Goal: Information Seeking & Learning: Find specific fact

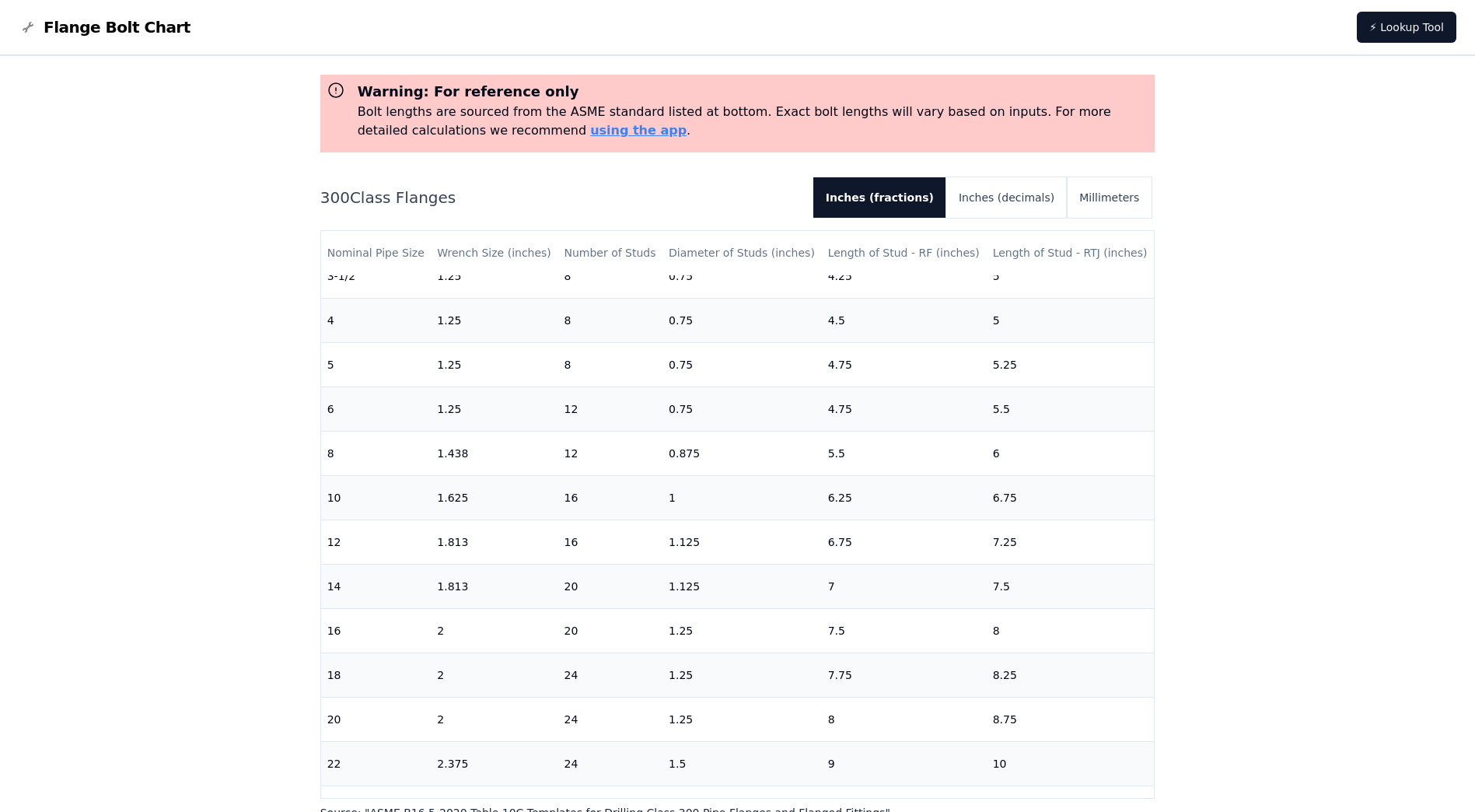
scroll to position [420, 0]
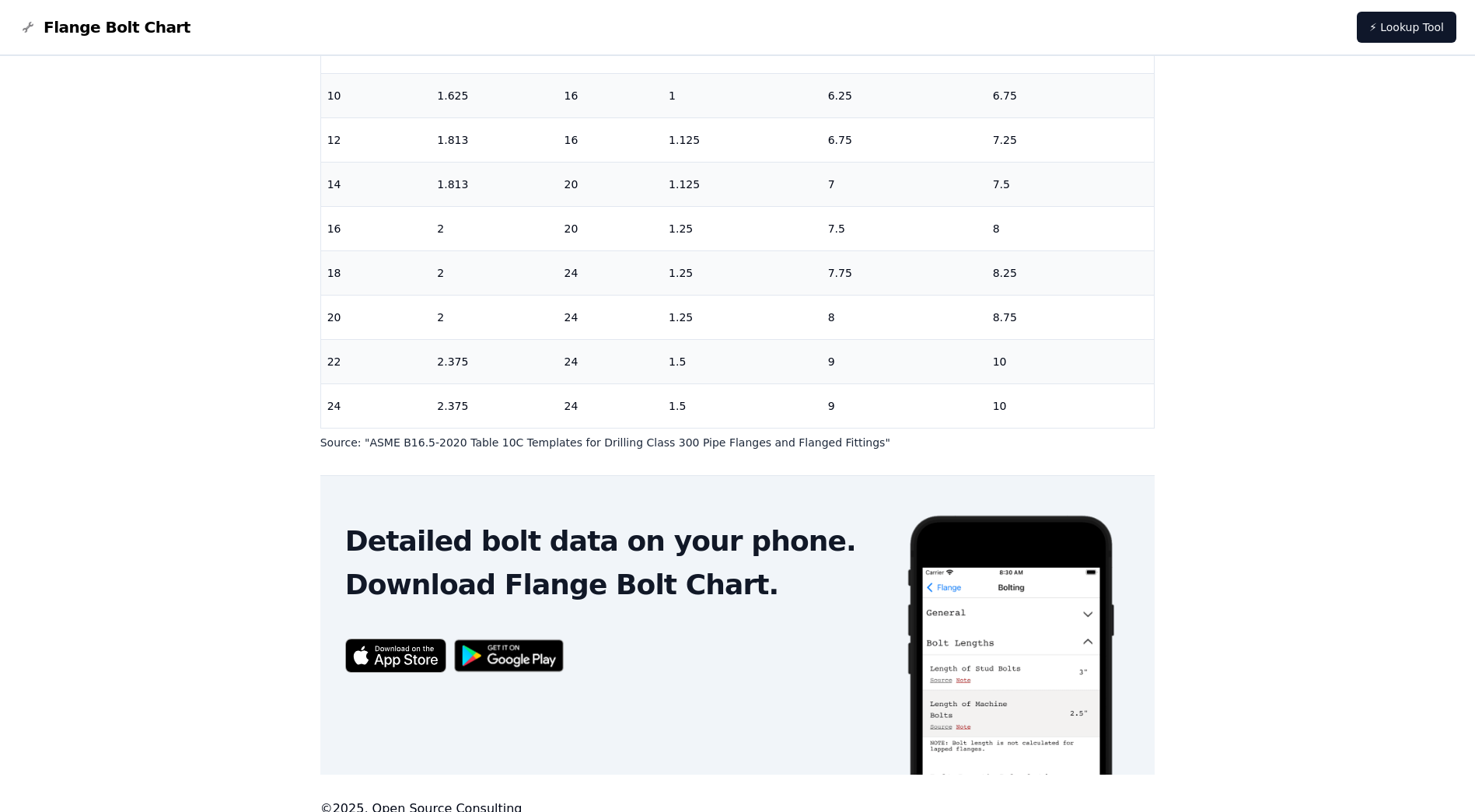
scroll to position [451, 0]
